Goal: Navigation & Orientation: Find specific page/section

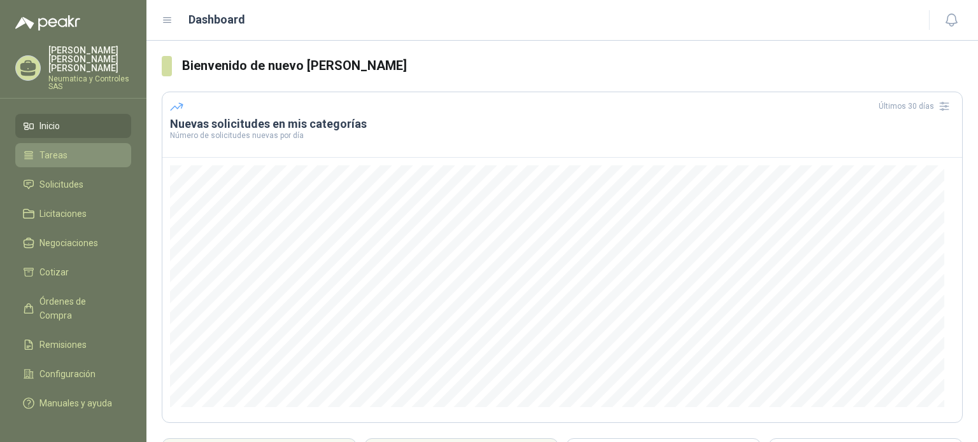
click at [59, 145] on link "Tareas" at bounding box center [73, 155] width 116 height 24
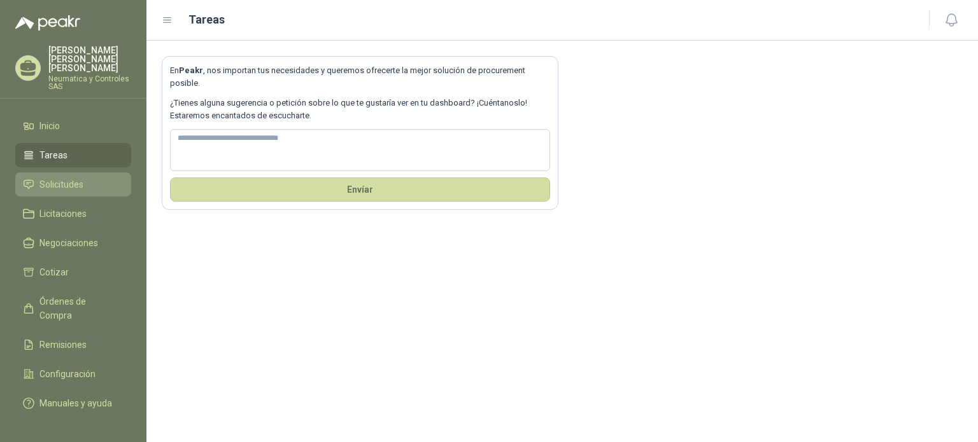
click at [52, 178] on span "Solicitudes" at bounding box center [61, 185] width 44 height 14
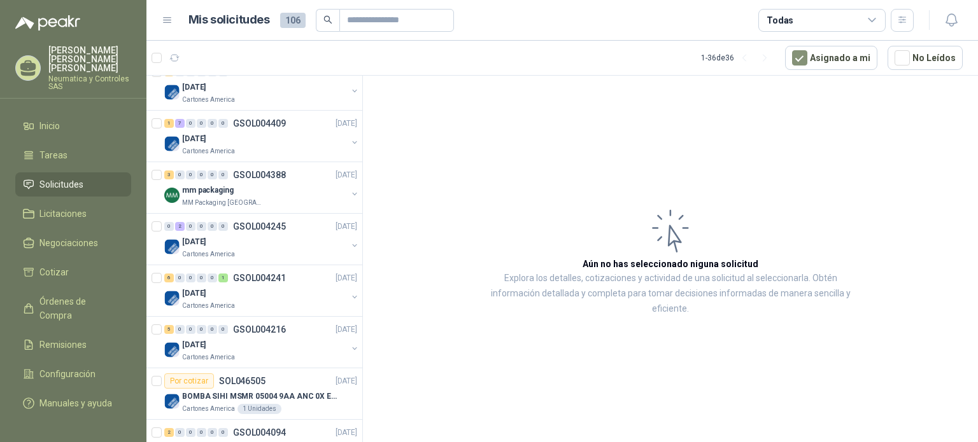
scroll to position [915, 0]
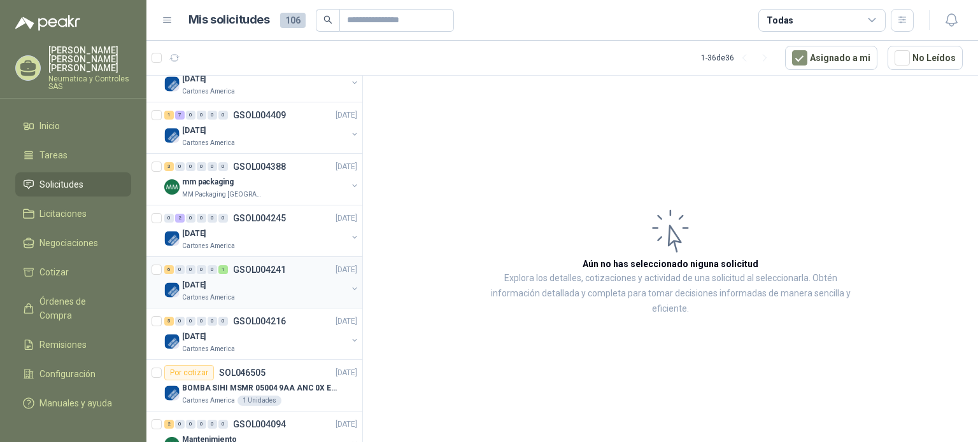
click at [280, 281] on div "[DATE]" at bounding box center [264, 285] width 165 height 15
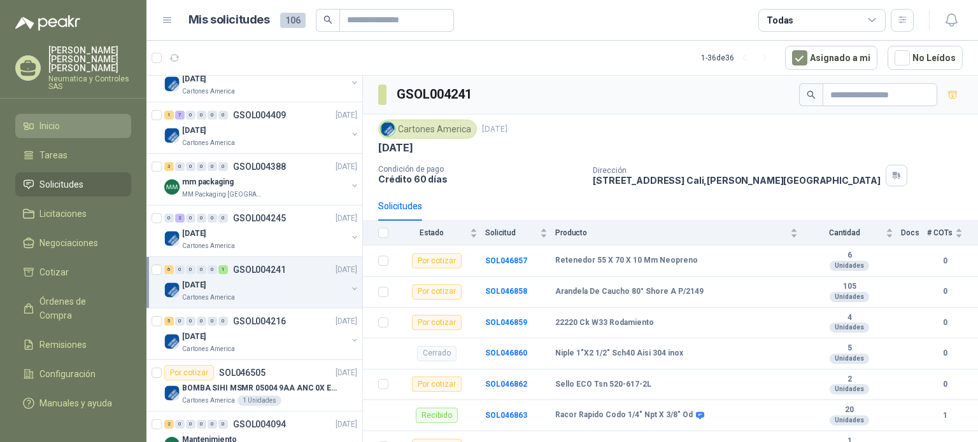
click at [59, 119] on span "Inicio" at bounding box center [49, 126] width 20 height 14
